Goal: Complete application form

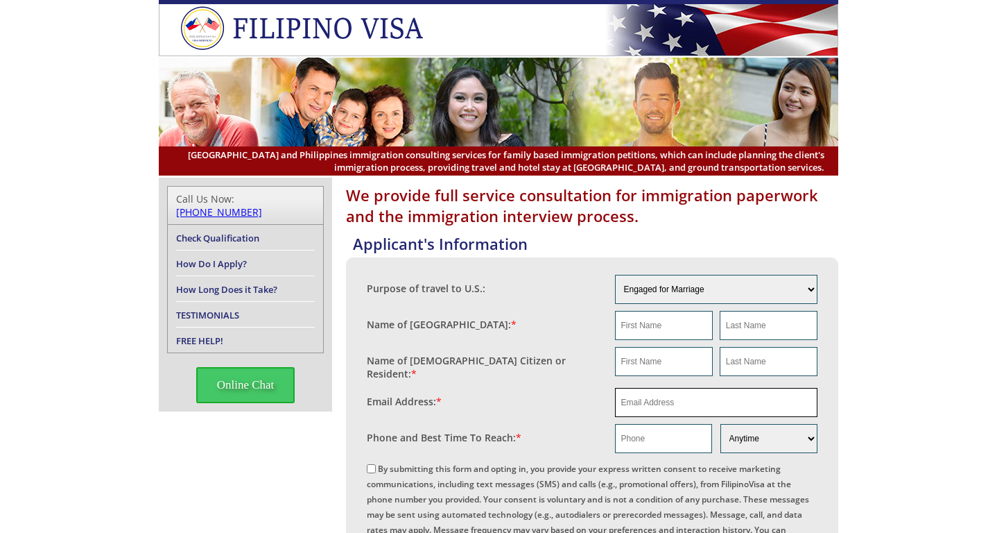
click at [656, 397] on input "email" at bounding box center [716, 402] width 203 height 29
paste input "[PERSON_NAME][EMAIL_ADDRESS][DOMAIN_NAME]"
type input "[PERSON_NAME][EMAIL_ADDRESS][DOMAIN_NAME]"
click at [668, 325] on input "text" at bounding box center [664, 325] width 98 height 29
paste input "ALEGEN"
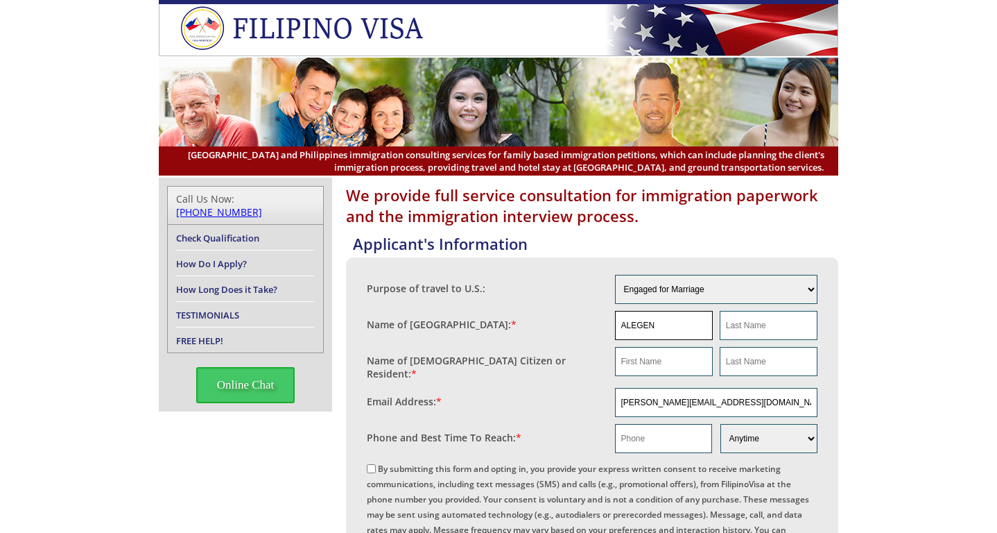
type input "ALEGEN"
click at [753, 340] on fieldset "Name of [GEOGRAPHIC_DATA]: * [GEOGRAPHIC_DATA]" at bounding box center [592, 325] width 451 height 36
click at [756, 329] on input "text" at bounding box center [769, 325] width 98 height 29
paste input "ALEGEN"
type input "ALEGEN"
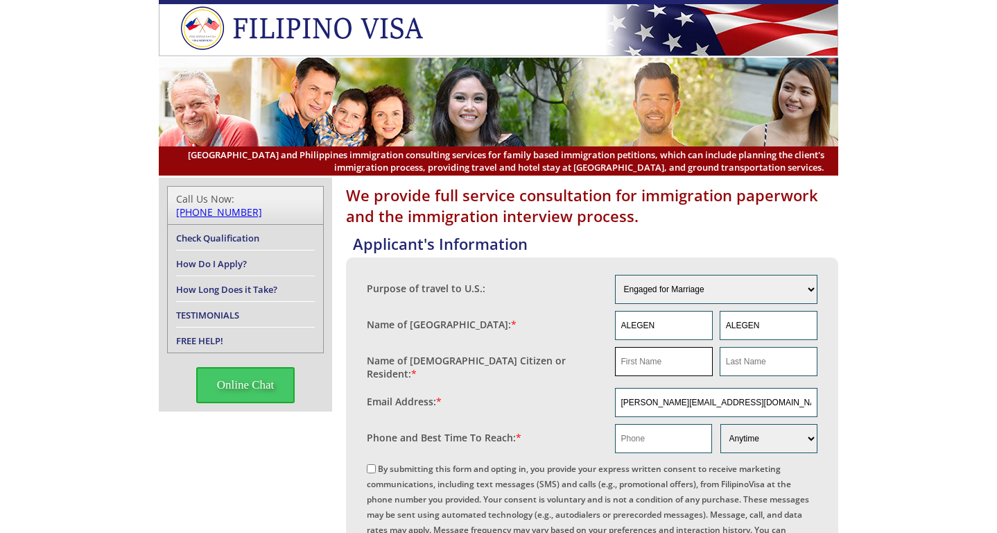
click at [644, 359] on input "text" at bounding box center [664, 361] width 98 height 29
click at [656, 361] on input "text" at bounding box center [664, 361] width 98 height 29
paste input "[PERSON_NAME]"
click at [673, 362] on input "[PERSON_NAME]" at bounding box center [664, 361] width 98 height 29
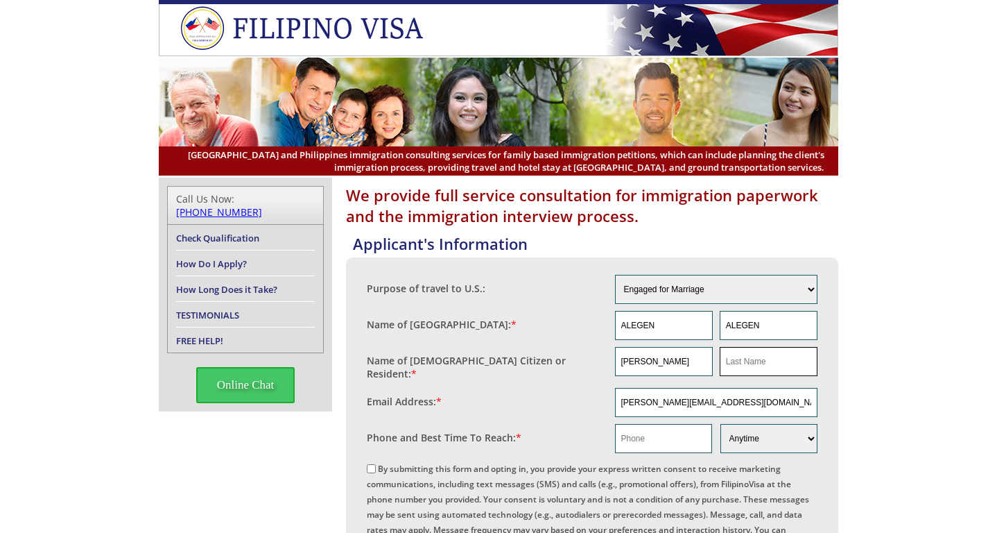
type input "[PERSON_NAME]"
click at [752, 361] on input "text" at bounding box center [769, 361] width 98 height 29
paste input "STRAKALUSE"
type input "STRAKALUSE"
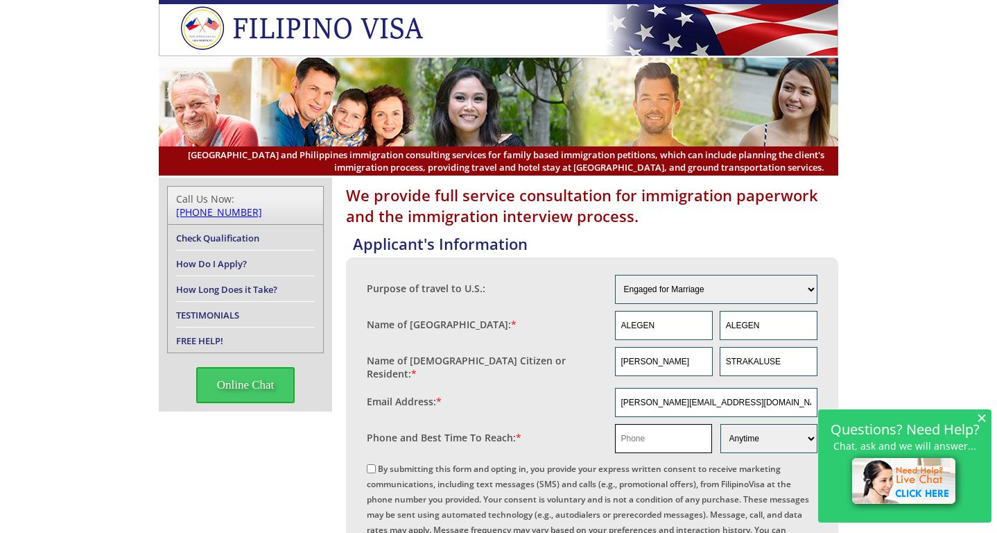
click at [692, 444] on input "text" at bounding box center [663, 438] width 97 height 29
click at [675, 438] on input "text" at bounding box center [663, 438] width 97 height 29
paste input "[PHONE_NUMBER]"
click at [625, 437] on input "[PHONE_NUMBER]" at bounding box center [663, 438] width 97 height 29
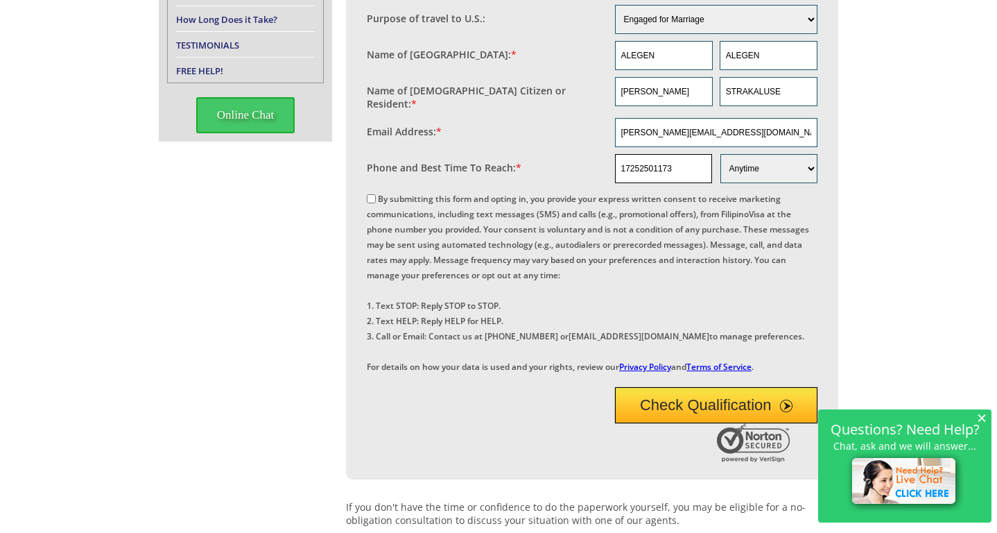
scroll to position [277, 0]
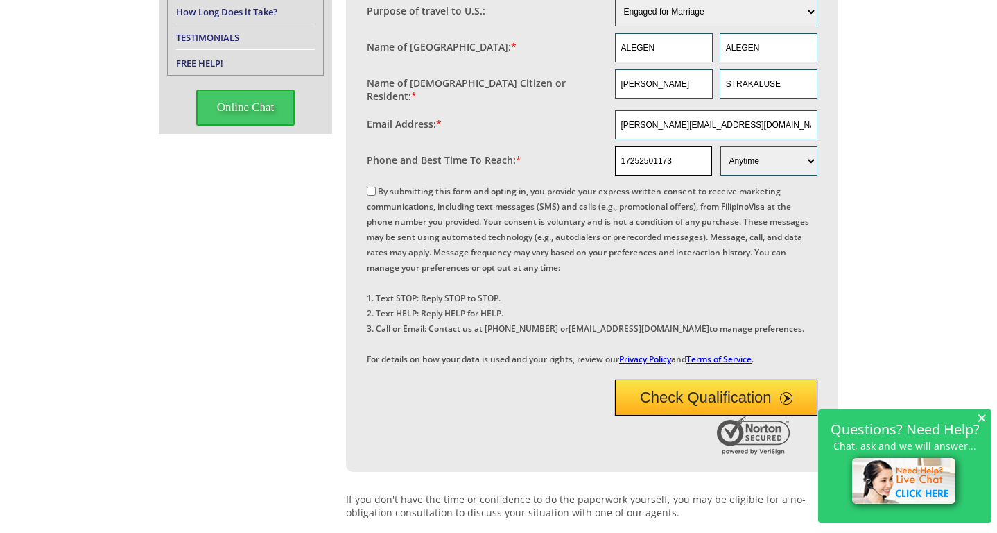
type input "17252501173"
click at [374, 188] on input "By submitting this form and opting in, you provide your express written consent…" at bounding box center [371, 191] width 9 height 9
checkbox input "true"
click at [673, 415] on button "Check Qualification" at bounding box center [716, 397] width 203 height 36
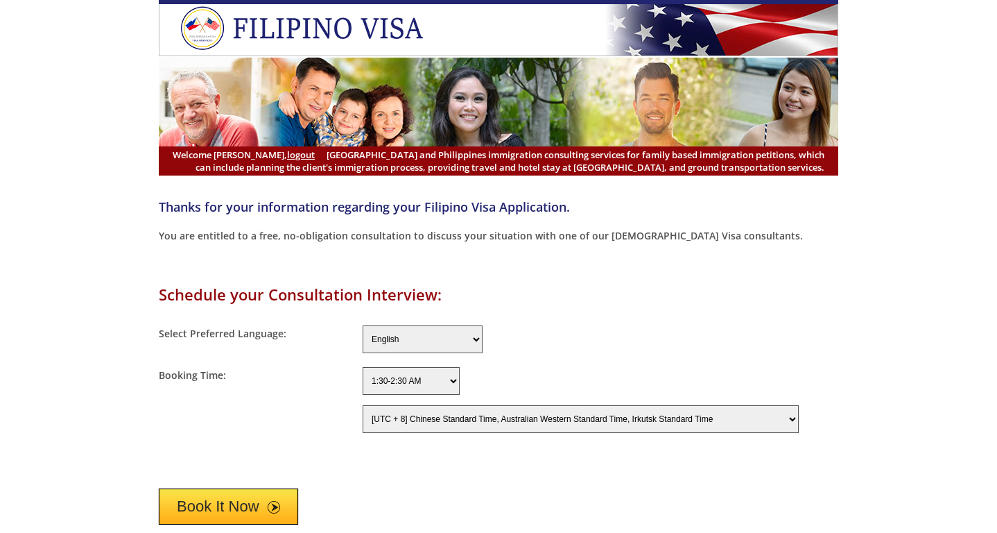
select select "-480"
